Goal: Transaction & Acquisition: Purchase product/service

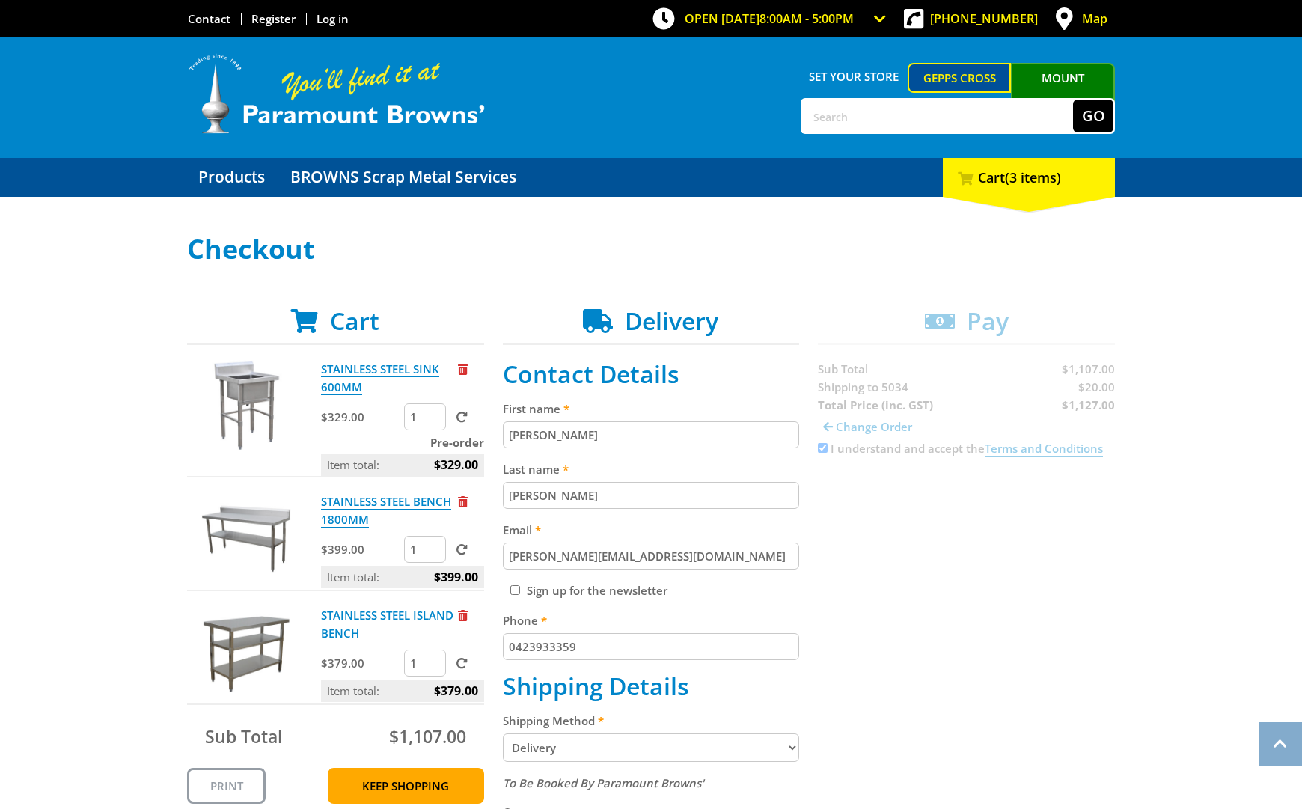
select select "separate"
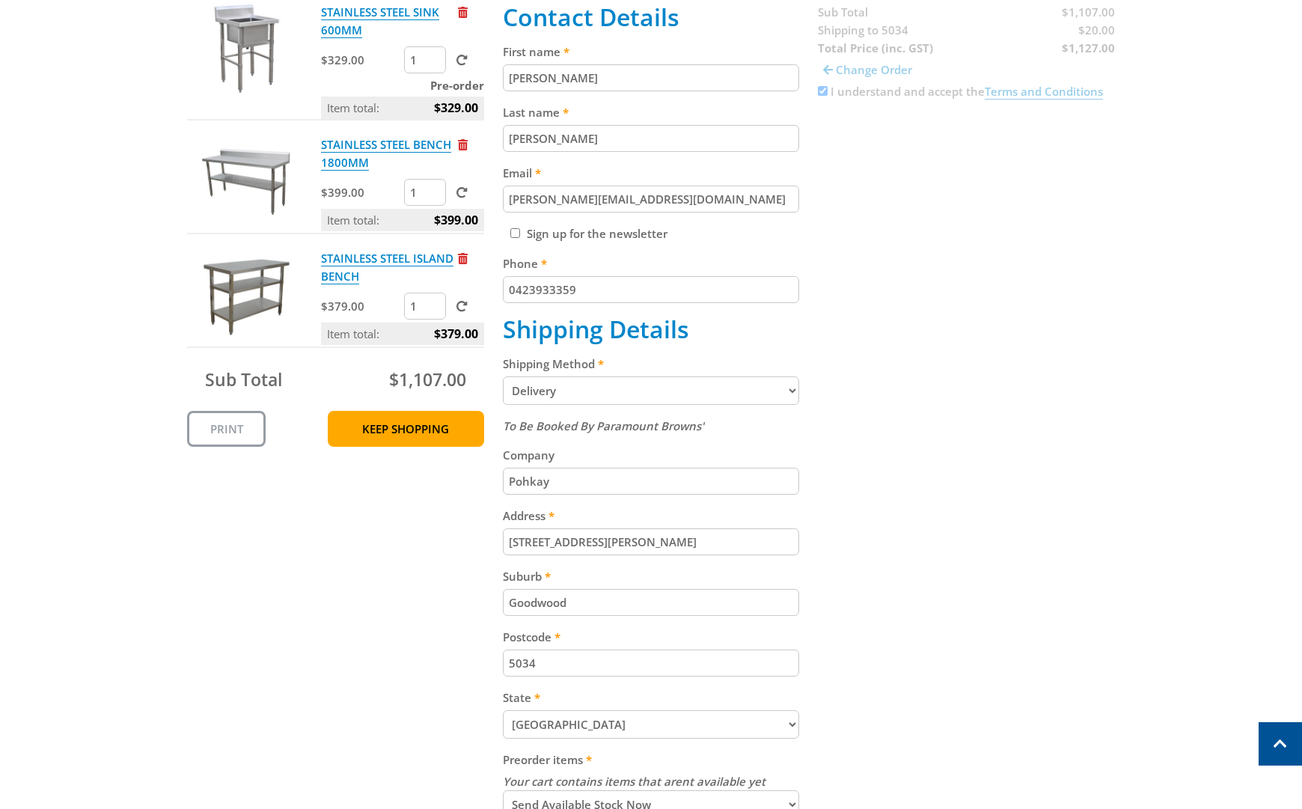
scroll to position [677, 0]
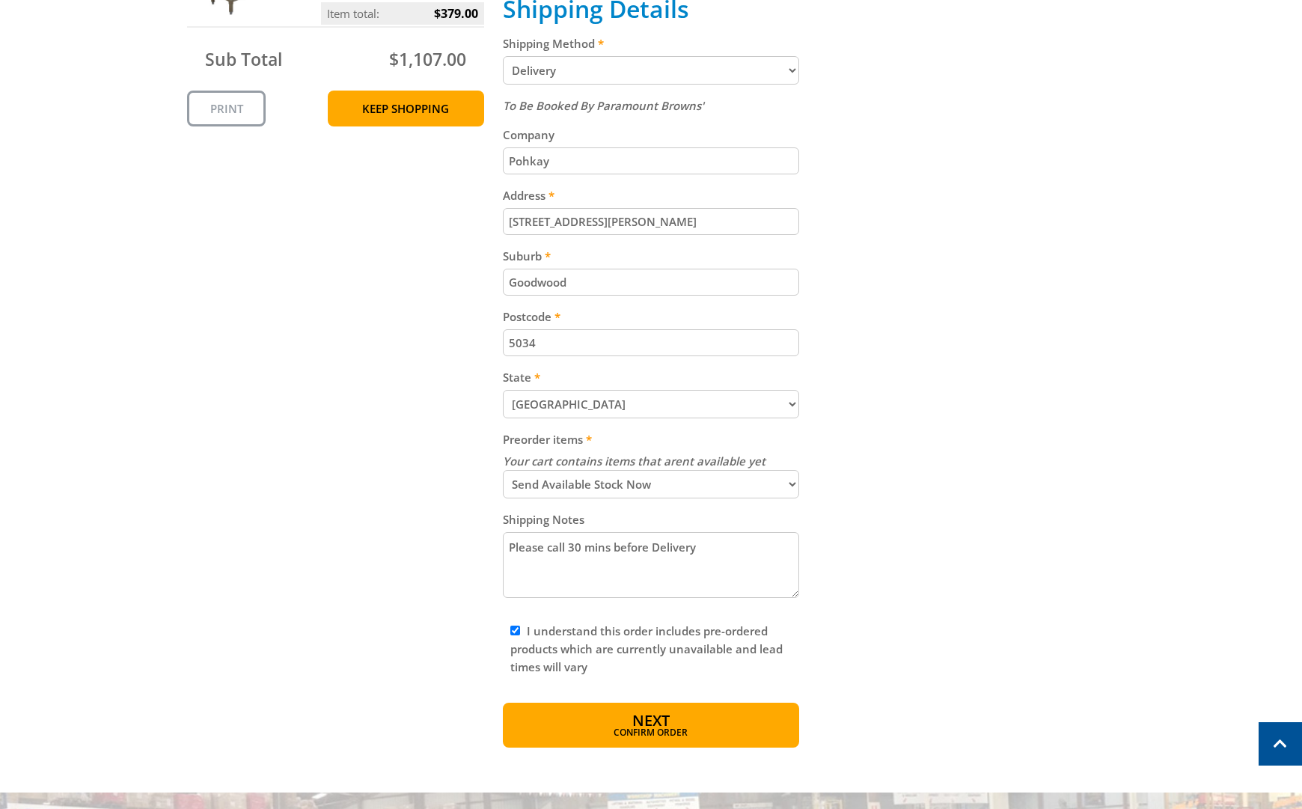
click at [695, 728] on button "Next Confirm order" at bounding box center [651, 725] width 297 height 45
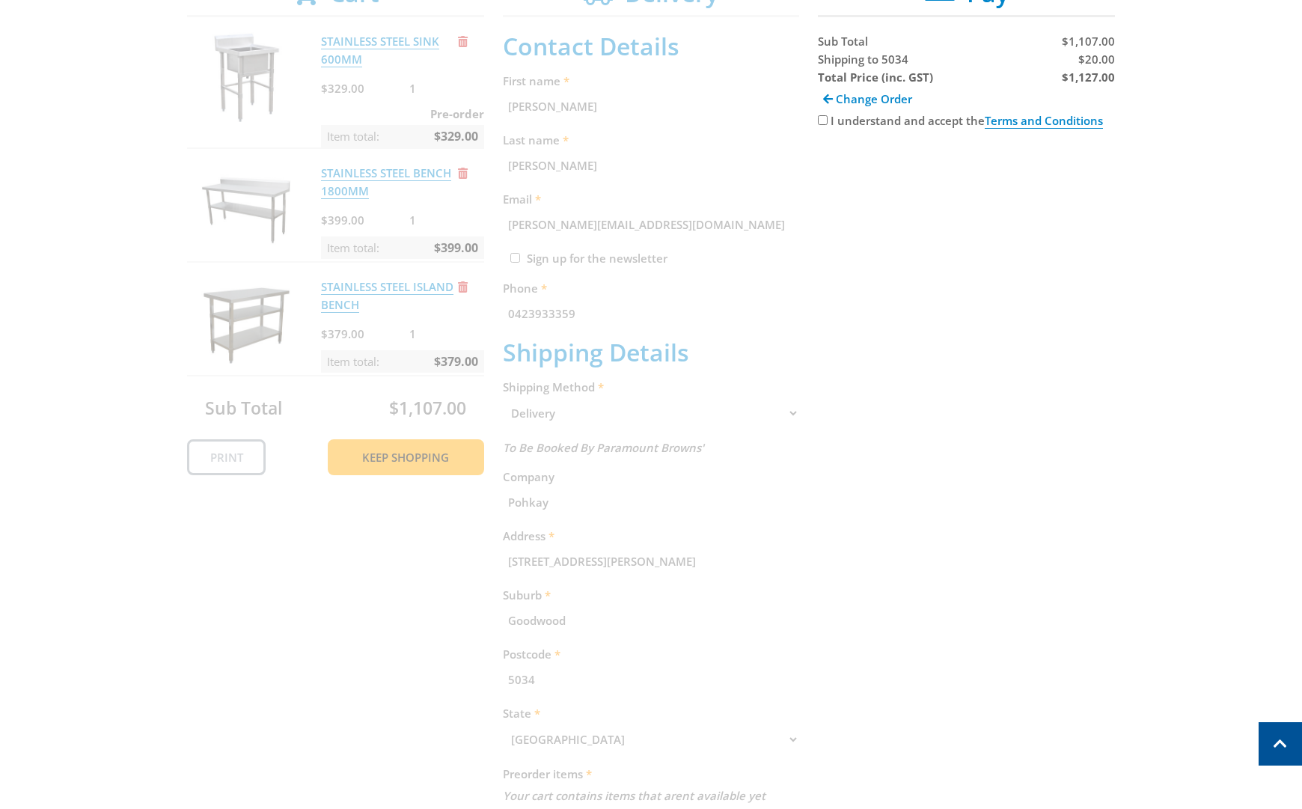
scroll to position [307, 0]
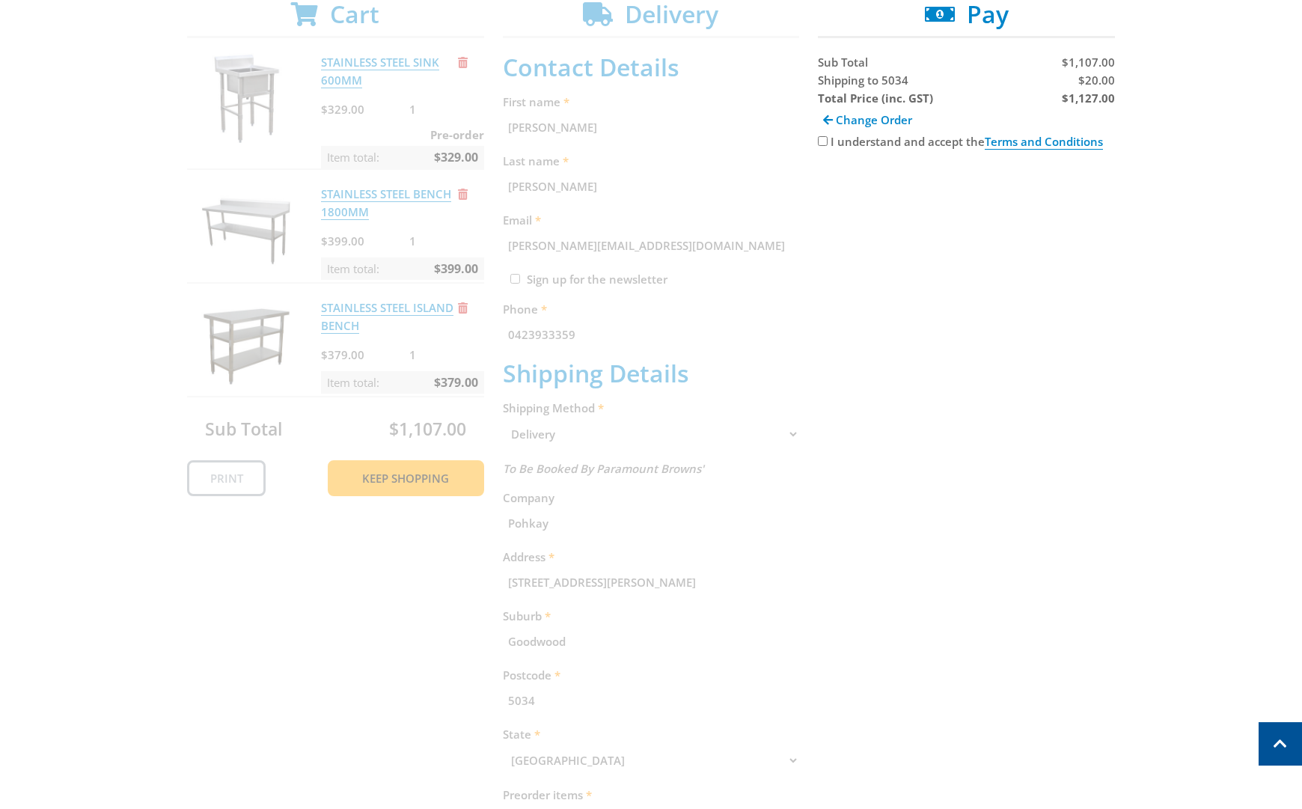
click at [817, 137] on div "Cart STAINLESS STEEL SINK 600MM $329.00 1 Pre-order Item total: $329.00 STAINLE…" at bounding box center [651, 550] width 928 height 1100
click at [820, 143] on input "I understand and accept the Terms and Conditions" at bounding box center [823, 141] width 10 height 10
checkbox input "true"
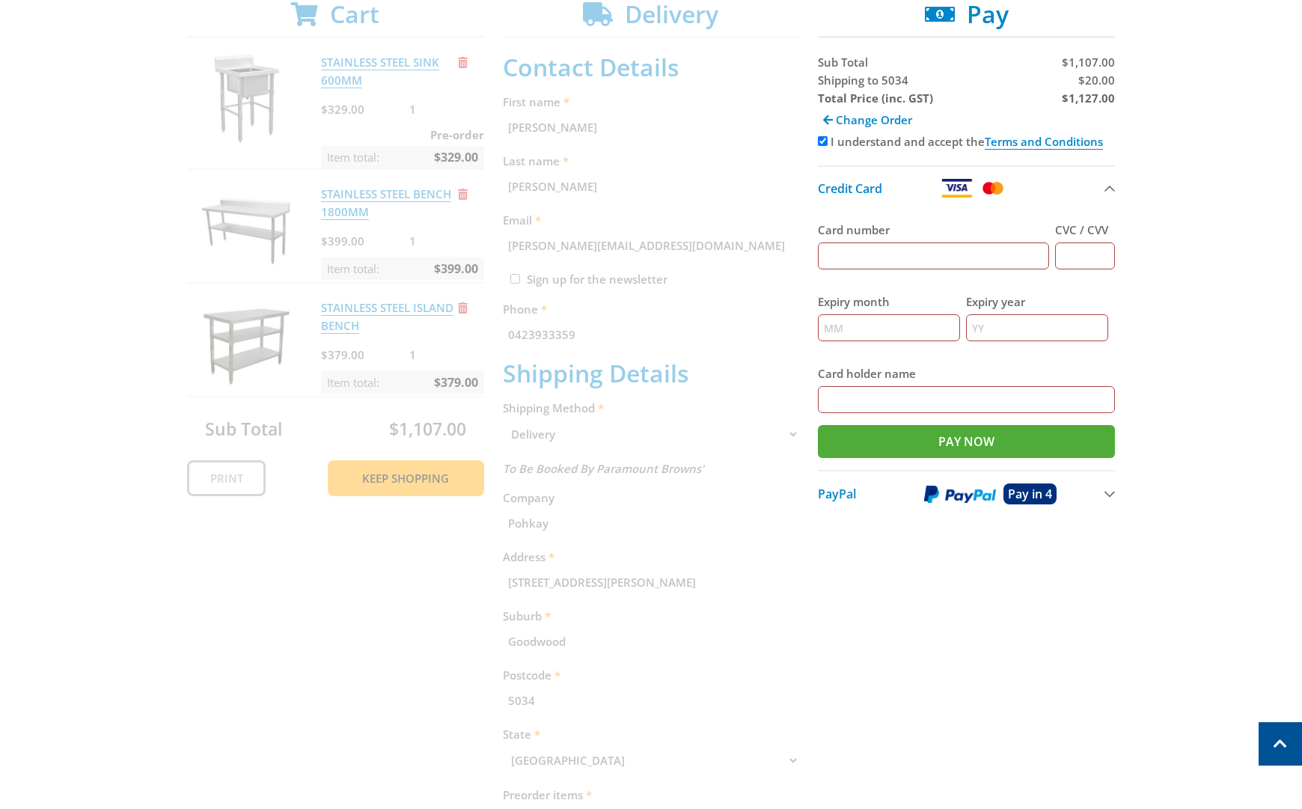
click at [934, 262] on input "Card number" at bounding box center [933, 255] width 231 height 27
click at [929, 263] on input "Card number" at bounding box center [933, 255] width 231 height 27
click at [998, 485] on button "PayPal Pay in 4" at bounding box center [966, 493] width 297 height 46
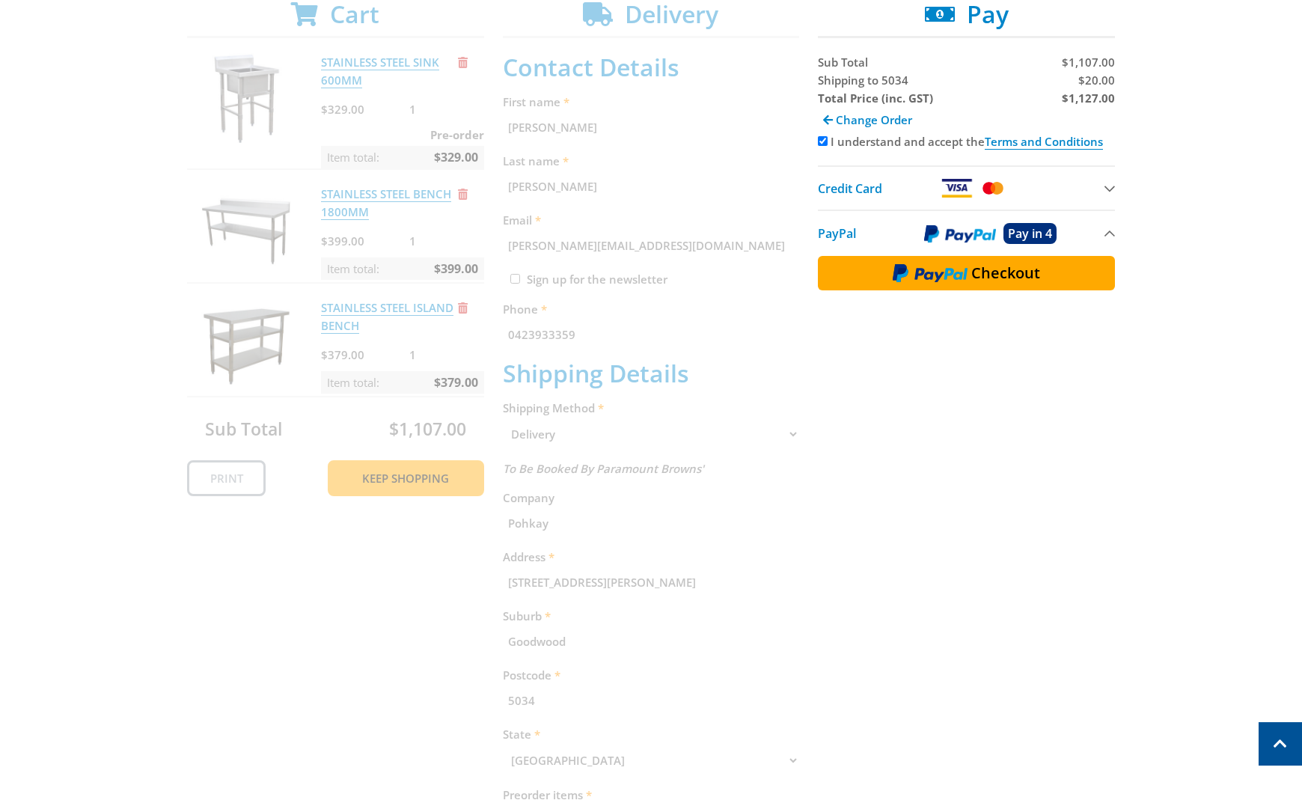
click at [991, 257] on button "Checkout" at bounding box center [966, 273] width 297 height 34
click at [987, 272] on span "Checkout" at bounding box center [1005, 273] width 69 height 15
